Goal: Information Seeking & Learning: Learn about a topic

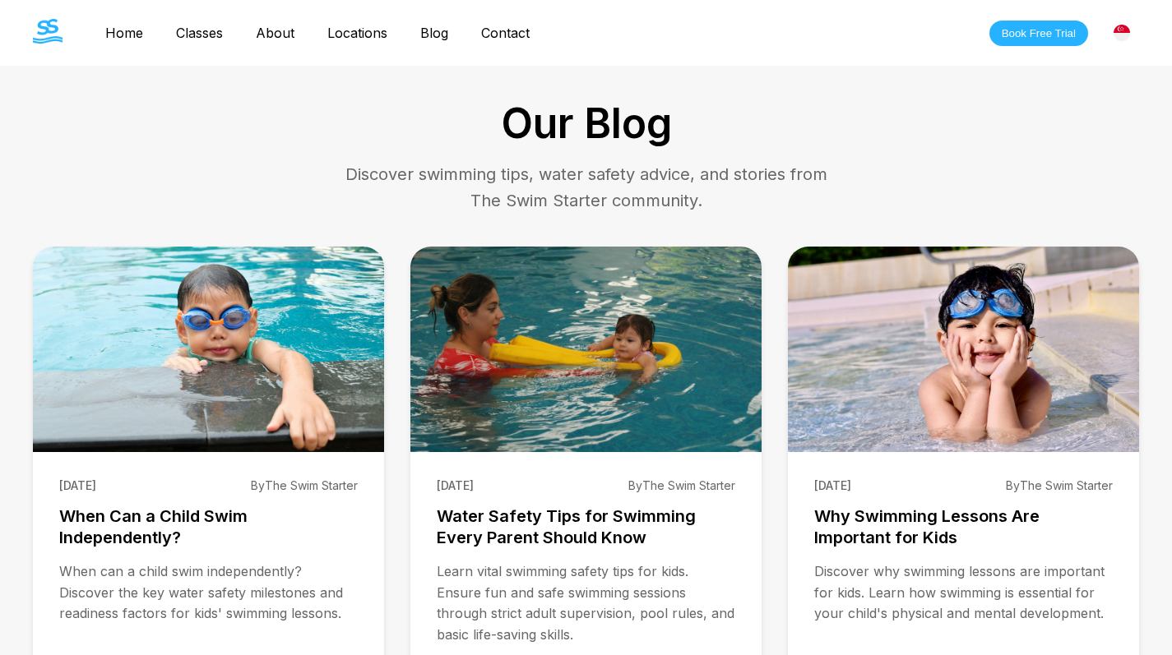
click at [125, 40] on link "Home" at bounding box center [124, 33] width 71 height 16
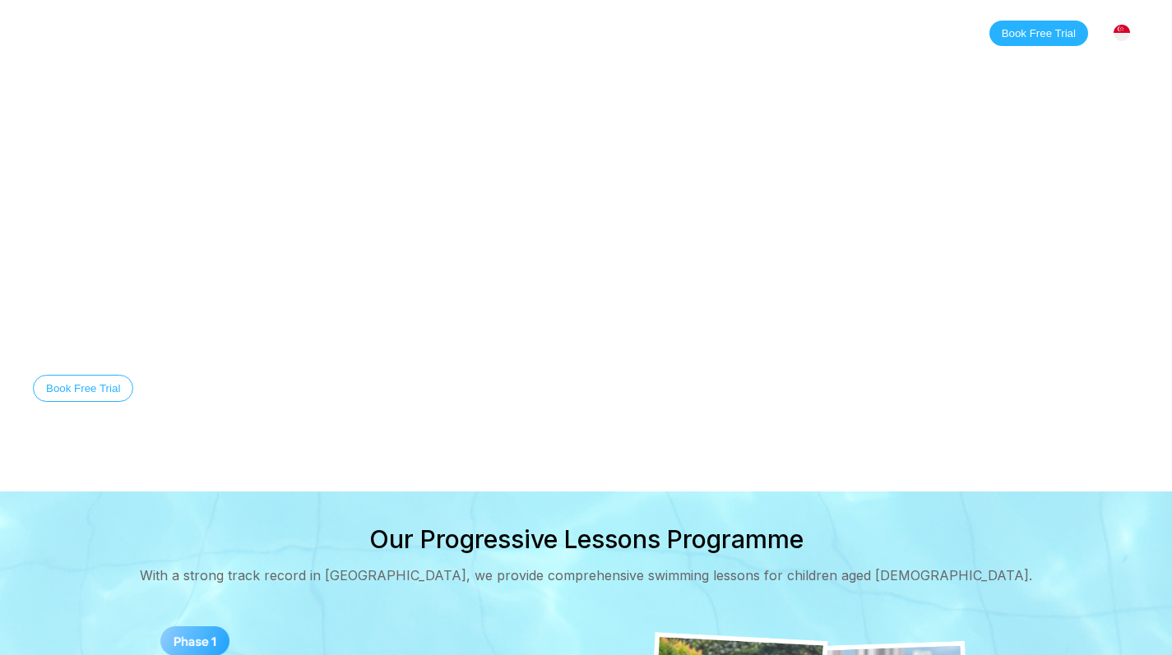
click at [424, 25] on link "Blog" at bounding box center [434, 33] width 61 height 16
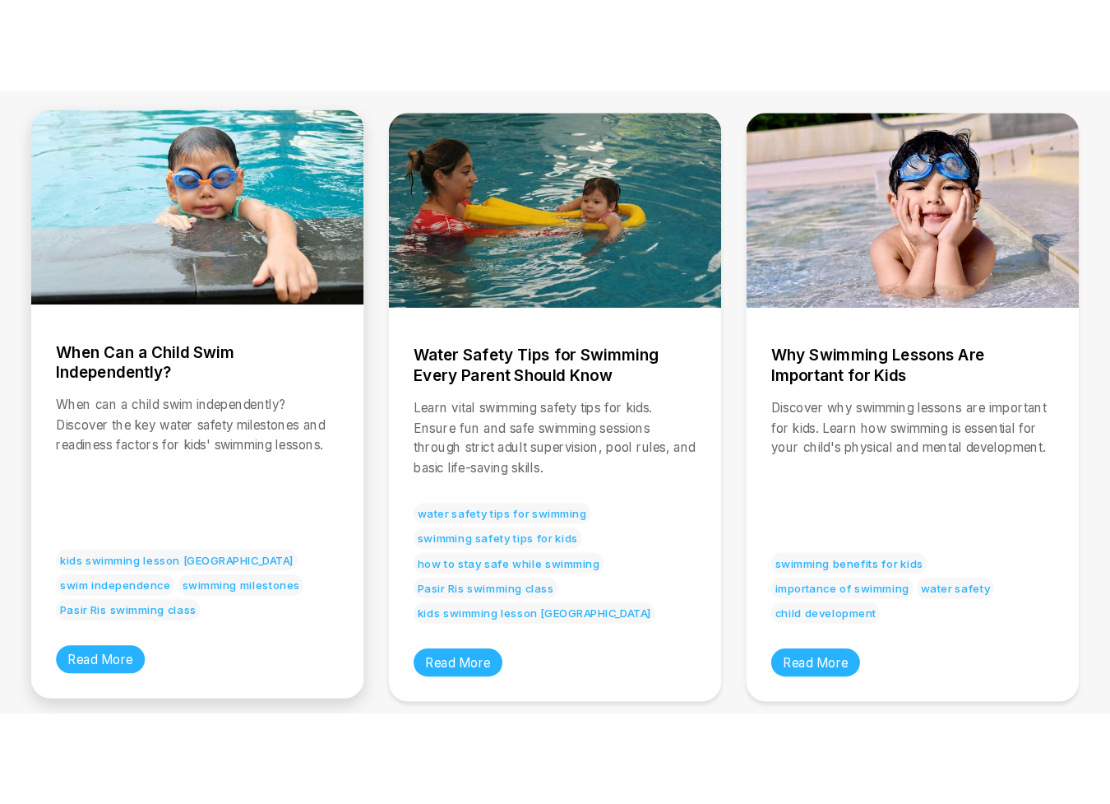
scroll to position [461, 0]
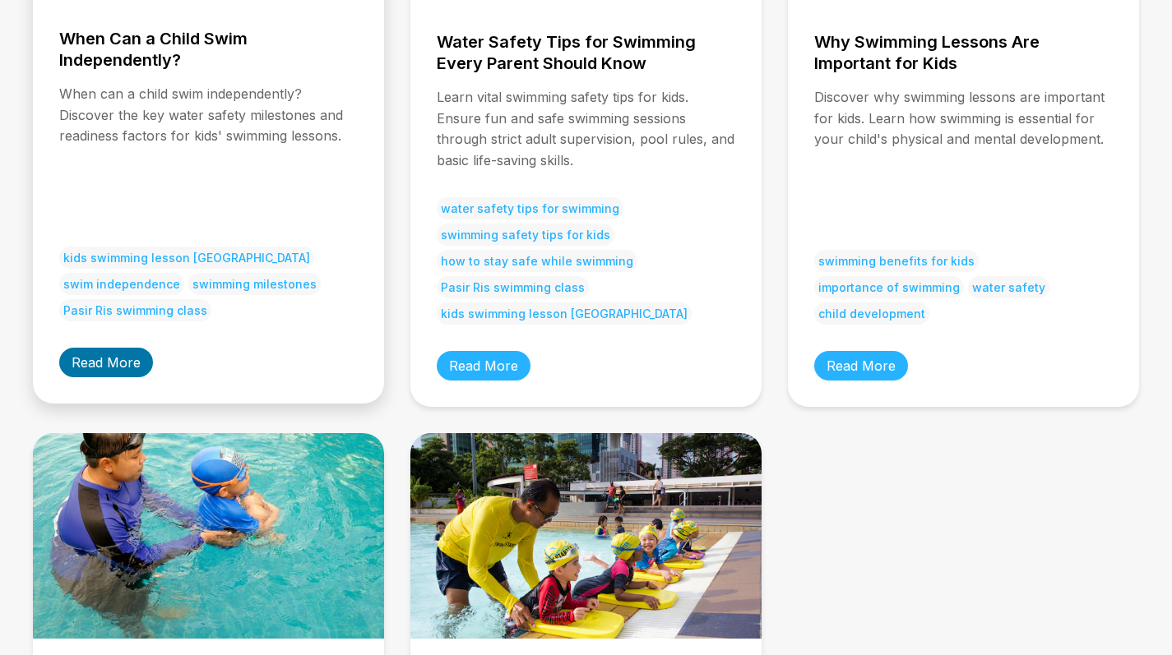
click at [87, 372] on link "Read More" at bounding box center [106, 363] width 94 height 30
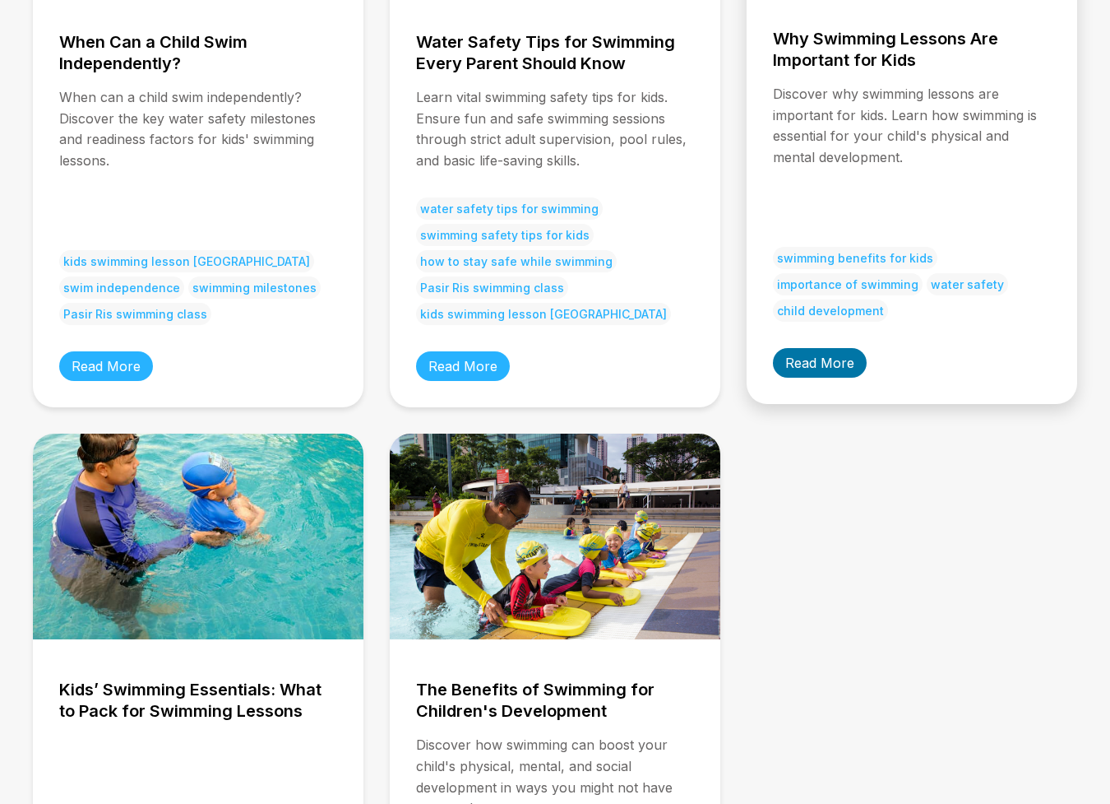
click at [857, 367] on link "Read More" at bounding box center [820, 363] width 94 height 30
